Goal: Task Accomplishment & Management: Use online tool/utility

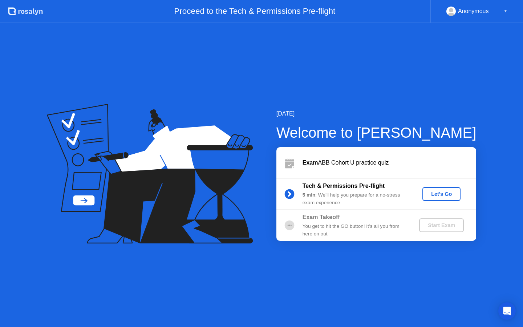
click at [436, 196] on div "Let's Go" at bounding box center [441, 194] width 32 height 6
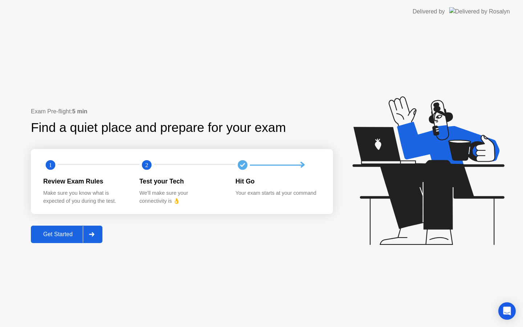
click at [75, 232] on div "Get Started" at bounding box center [58, 234] width 50 height 7
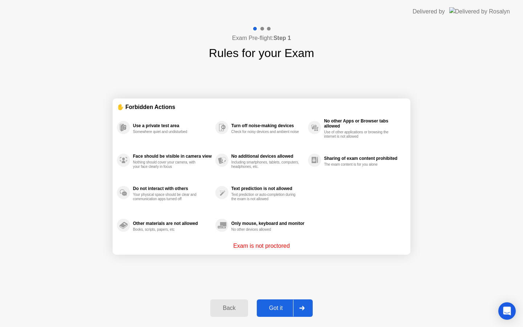
click at [256, 246] on p "Exam is not proctored" at bounding box center [261, 245] width 57 height 9
click at [295, 307] on div at bounding box center [301, 307] width 17 height 17
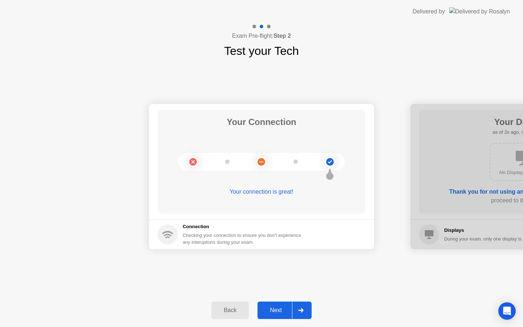
click at [200, 235] on div "Checking your connection to ensure you don’t experience any interuptions during…" at bounding box center [244, 239] width 123 height 14
click at [461, 183] on div at bounding box center [522, 176] width 225 height 145
click at [332, 163] on circle at bounding box center [330, 162] width 8 height 8
click at [257, 160] on circle at bounding box center [261, 161] width 11 height 11
click at [292, 308] on div "Next" at bounding box center [276, 310] width 32 height 7
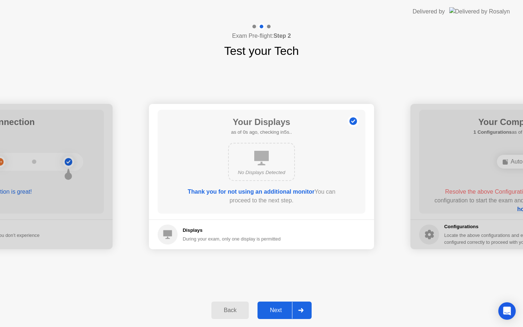
click at [300, 306] on div at bounding box center [300, 310] width 17 height 17
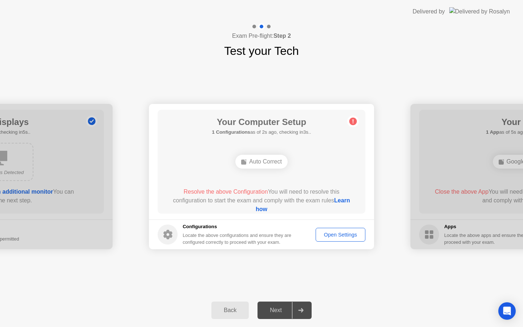
click at [255, 162] on div "Auto Correct" at bounding box center [261, 162] width 52 height 14
click at [358, 232] on div "Open Settings" at bounding box center [340, 235] width 45 height 6
click at [306, 153] on div "Auto Correct" at bounding box center [261, 162] width 166 height 20
click at [353, 120] on icon at bounding box center [352, 121] width 1 height 4
click at [334, 233] on div "Open Settings" at bounding box center [340, 235] width 45 height 6
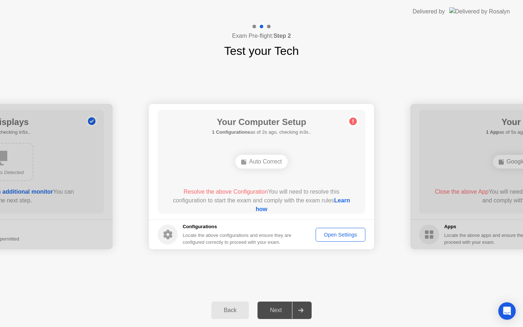
click at [249, 271] on div "Your Connection Your connection is great! Connection Checking your connection t…" at bounding box center [261, 177] width 523 height 234
click at [300, 308] on icon at bounding box center [300, 310] width 5 height 4
click at [329, 236] on div "Open Settings" at bounding box center [340, 235] width 45 height 6
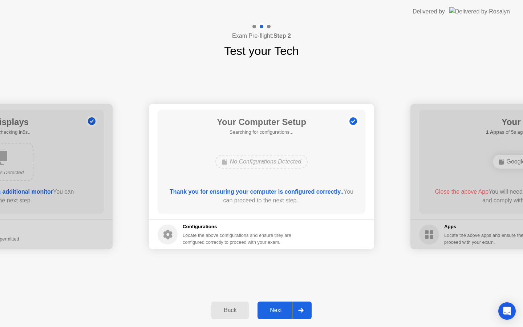
click at [278, 315] on button "Next" at bounding box center [284, 309] width 54 height 17
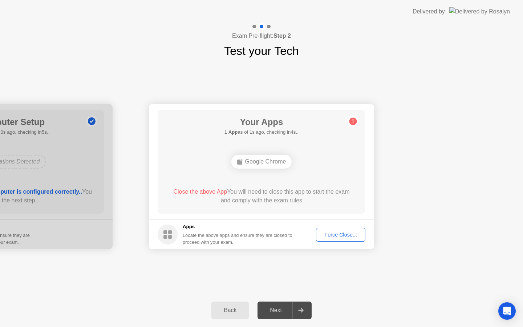
click at [254, 162] on div "Google Chrome" at bounding box center [261, 162] width 61 height 14
click at [327, 233] on div "Force Close..." at bounding box center [340, 235] width 44 height 6
click at [310, 170] on div "Google Chrome" at bounding box center [261, 162] width 166 height 20
click at [252, 157] on div "Google Chrome" at bounding box center [261, 162] width 61 height 14
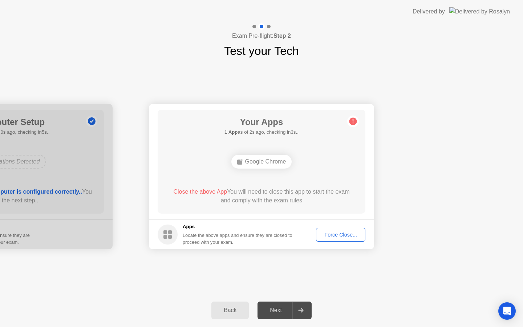
click at [329, 232] on div "Force Close..." at bounding box center [340, 235] width 44 height 6
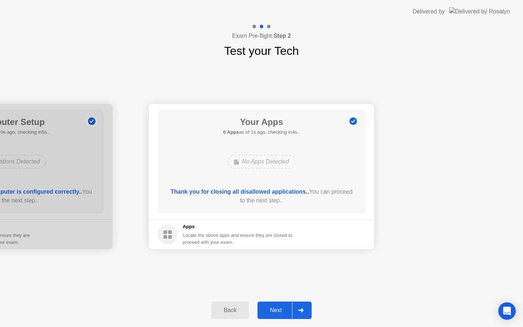
click at [286, 314] on button "Next" at bounding box center [284, 309] width 54 height 17
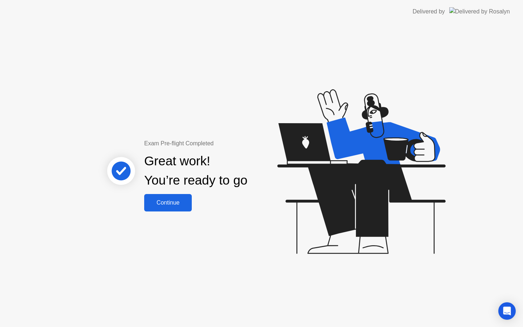
click at [179, 200] on div "Continue" at bounding box center [167, 202] width 43 height 7
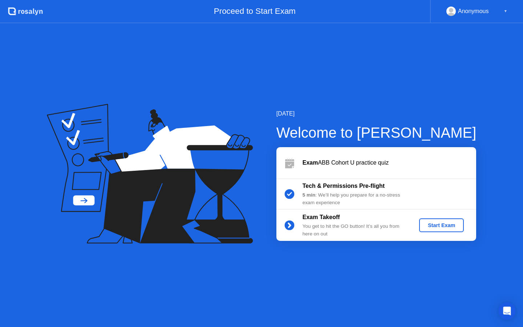
click at [445, 227] on div "Start Exam" at bounding box center [441, 225] width 39 height 6
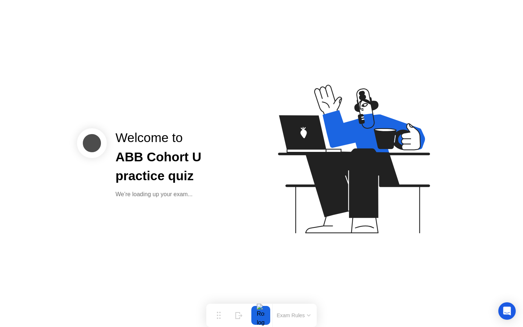
click at [274, 216] on icon at bounding box center [351, 162] width 187 height 186
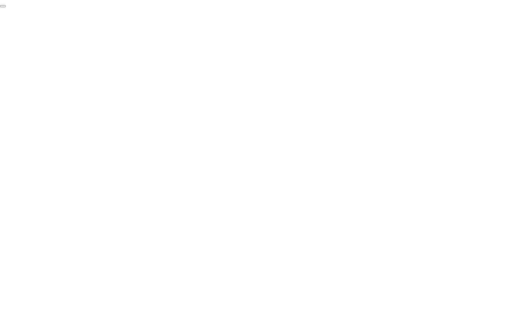
click div "End Proctoring Session"
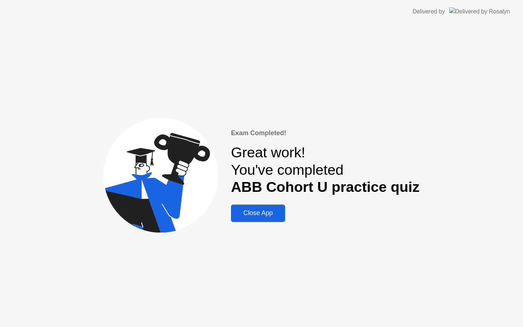
click at [262, 223] on div "Exam Completed! Great work! You've completed ABB Cohort U practice quiz Close A…" at bounding box center [261, 174] width 523 height 303
click at [266, 216] on div "Close App" at bounding box center [258, 213] width 50 height 8
